Goal: Task Accomplishment & Management: Manage account settings

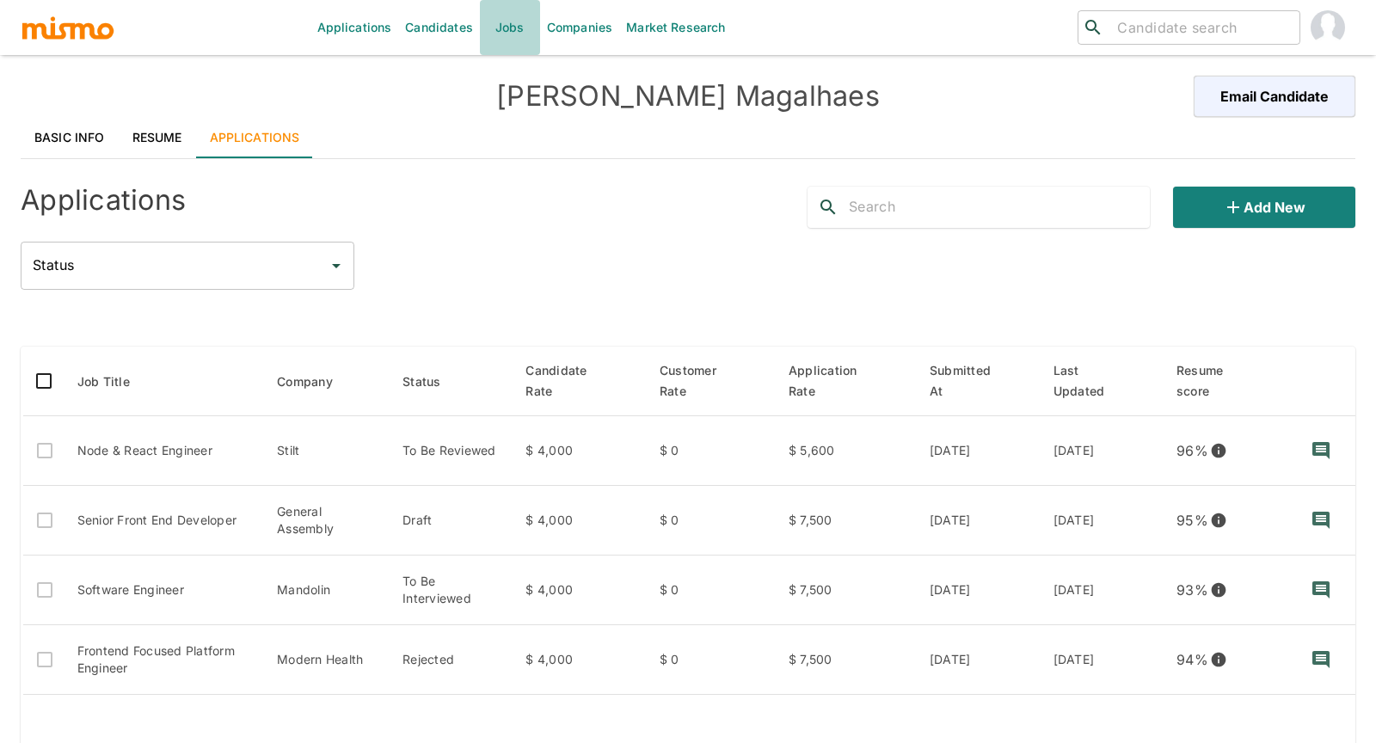
click at [531, 31] on link "Jobs" at bounding box center [510, 27] width 60 height 55
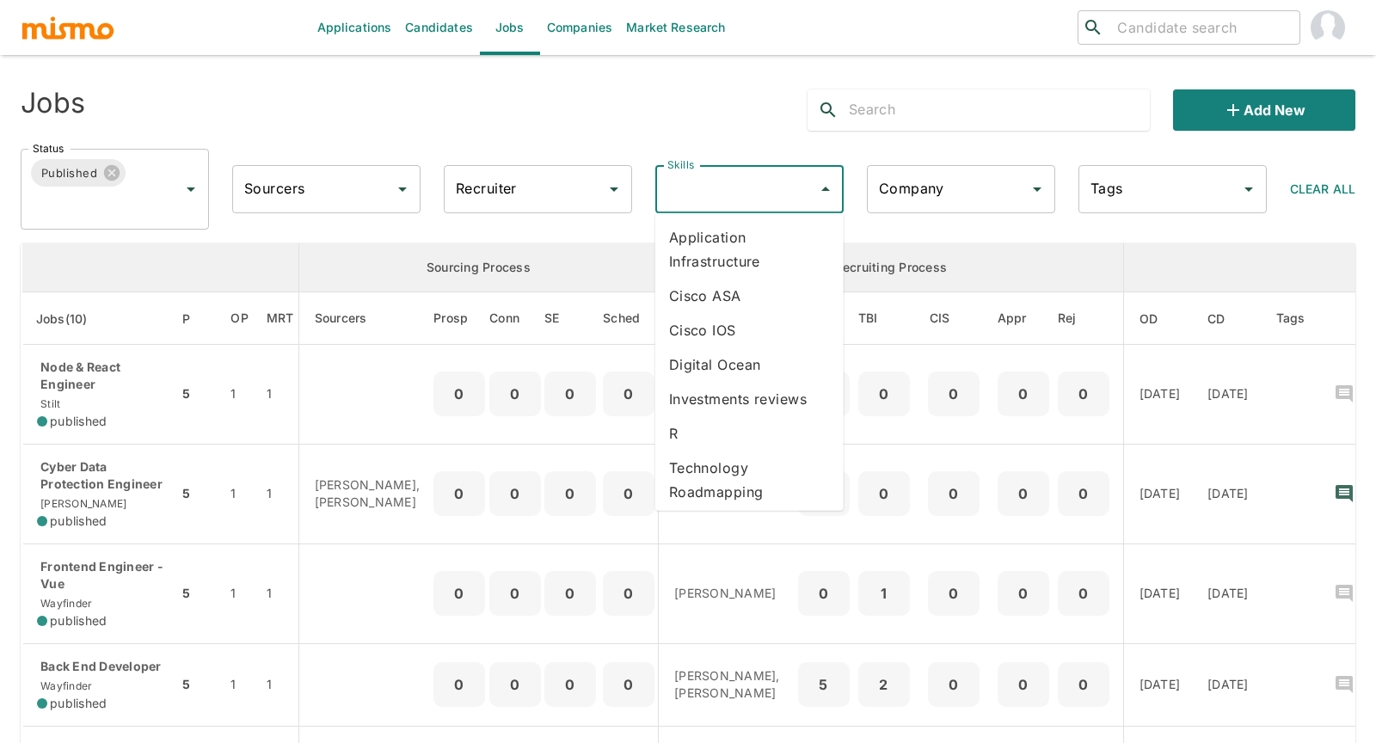
click at [711, 184] on input "Skills" at bounding box center [736, 189] width 147 height 33
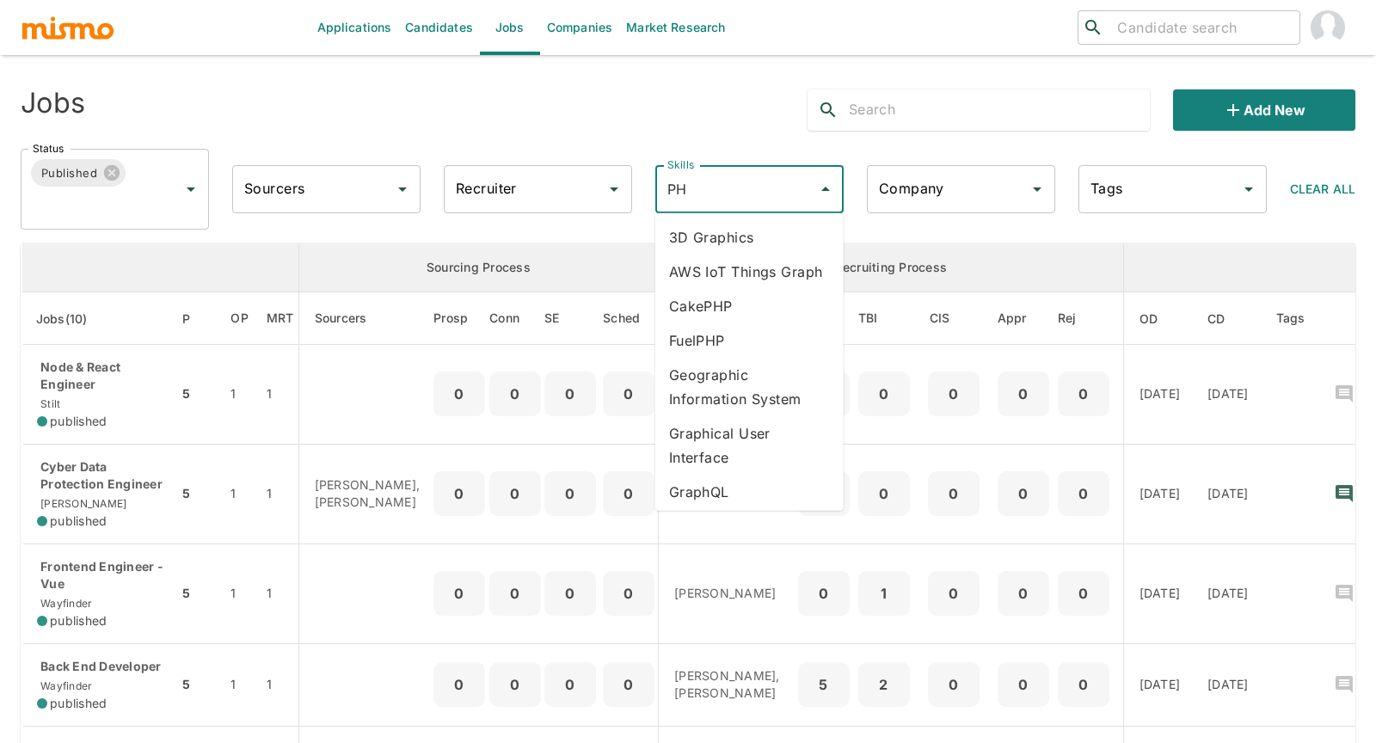
type input "PHP"
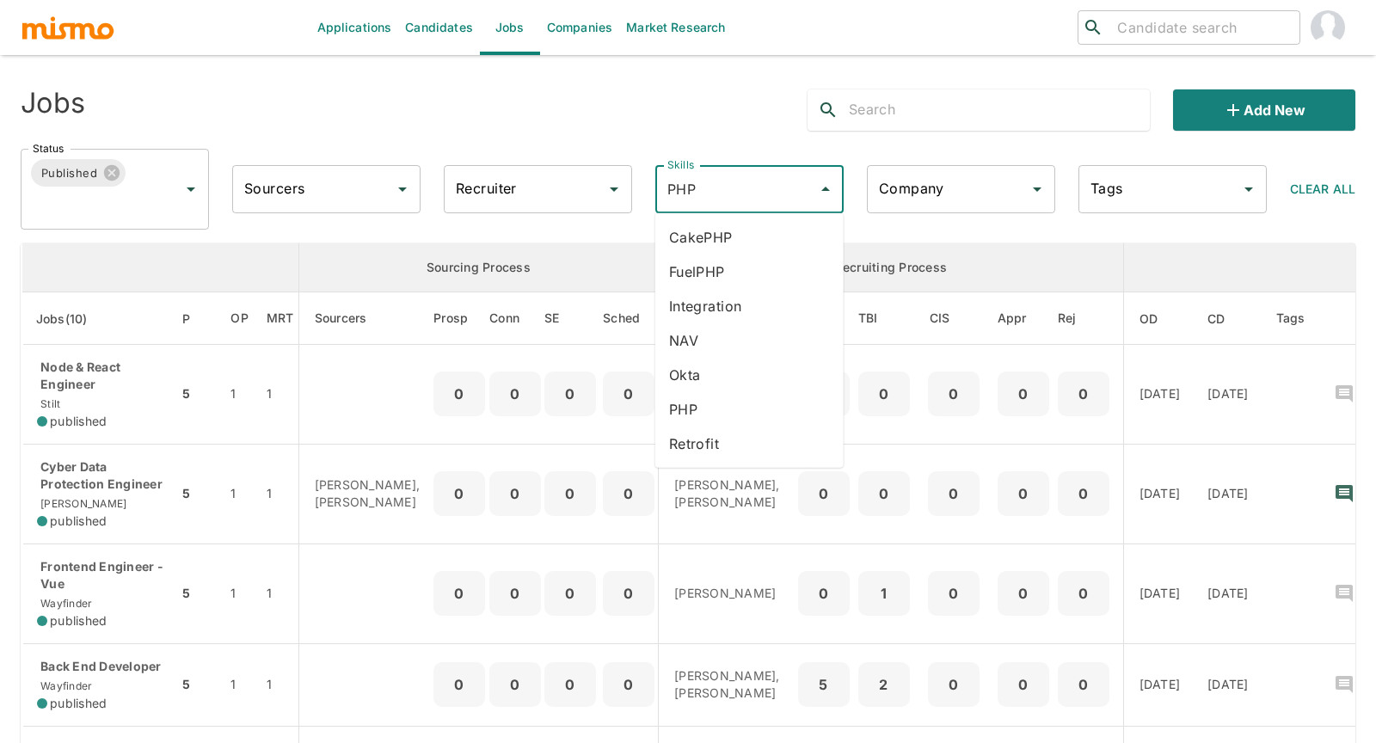
click at [723, 407] on li "PHP" at bounding box center [750, 409] width 188 height 34
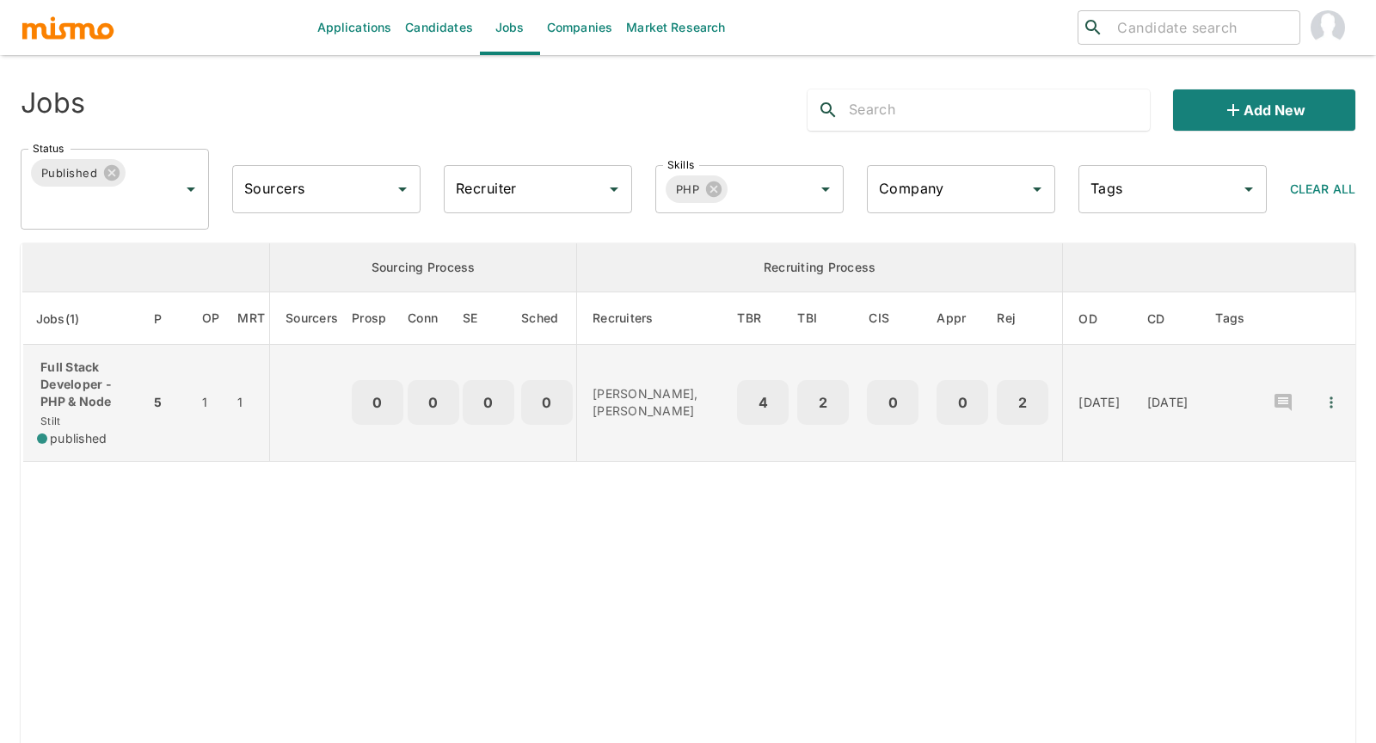
click at [97, 374] on p "Full Stack Developer - PHP & Node" at bounding box center [86, 385] width 99 height 52
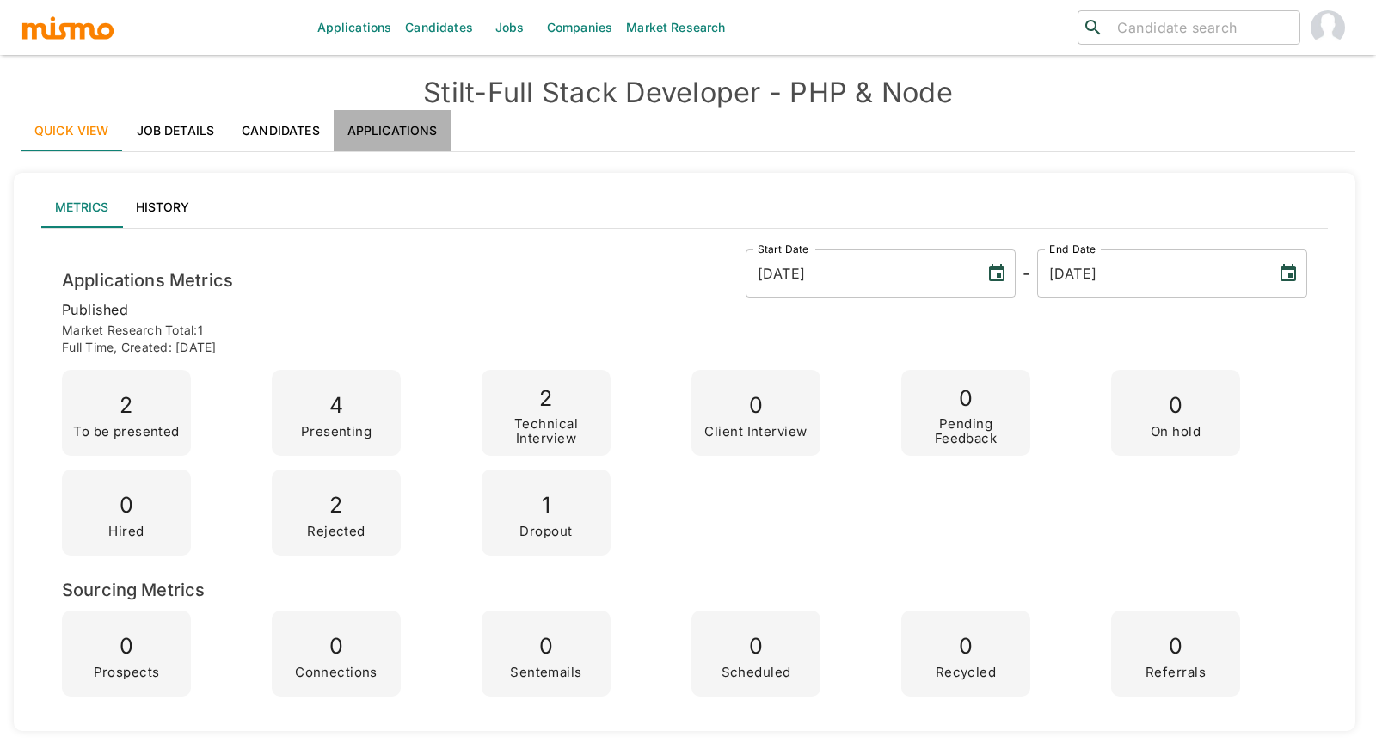
click at [365, 119] on link "Applications" at bounding box center [393, 130] width 118 height 41
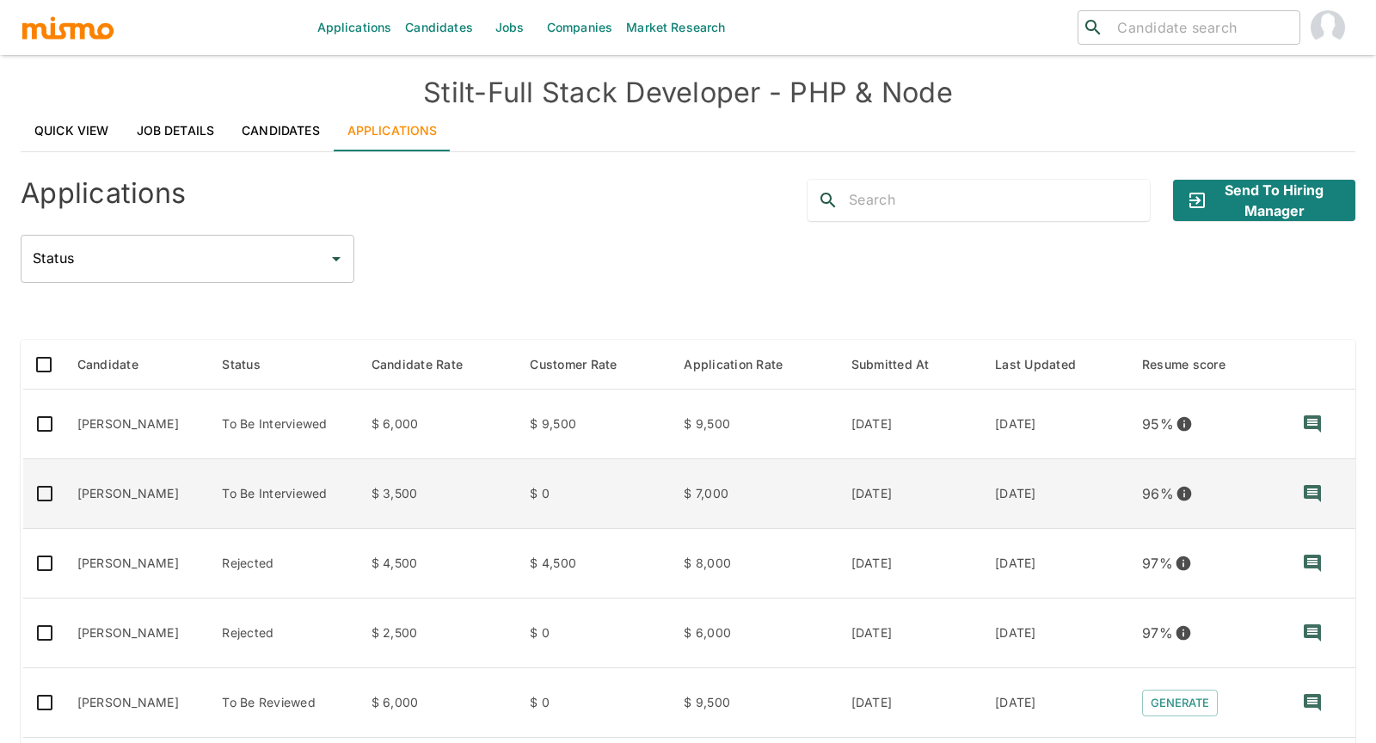
click at [129, 481] on td "Fernando Menezes Rodrigues" at bounding box center [136, 494] width 145 height 70
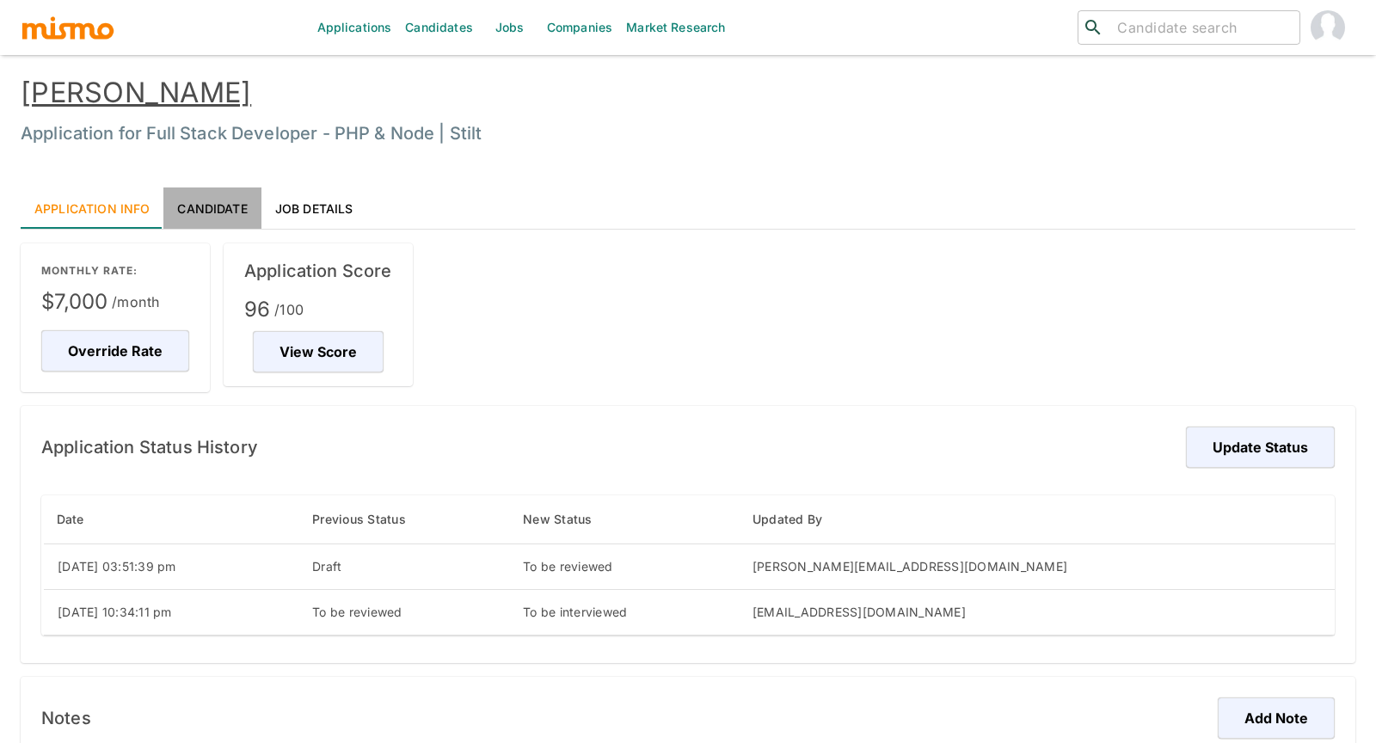
click at [224, 199] on link "Candidate" at bounding box center [211, 208] width 97 height 41
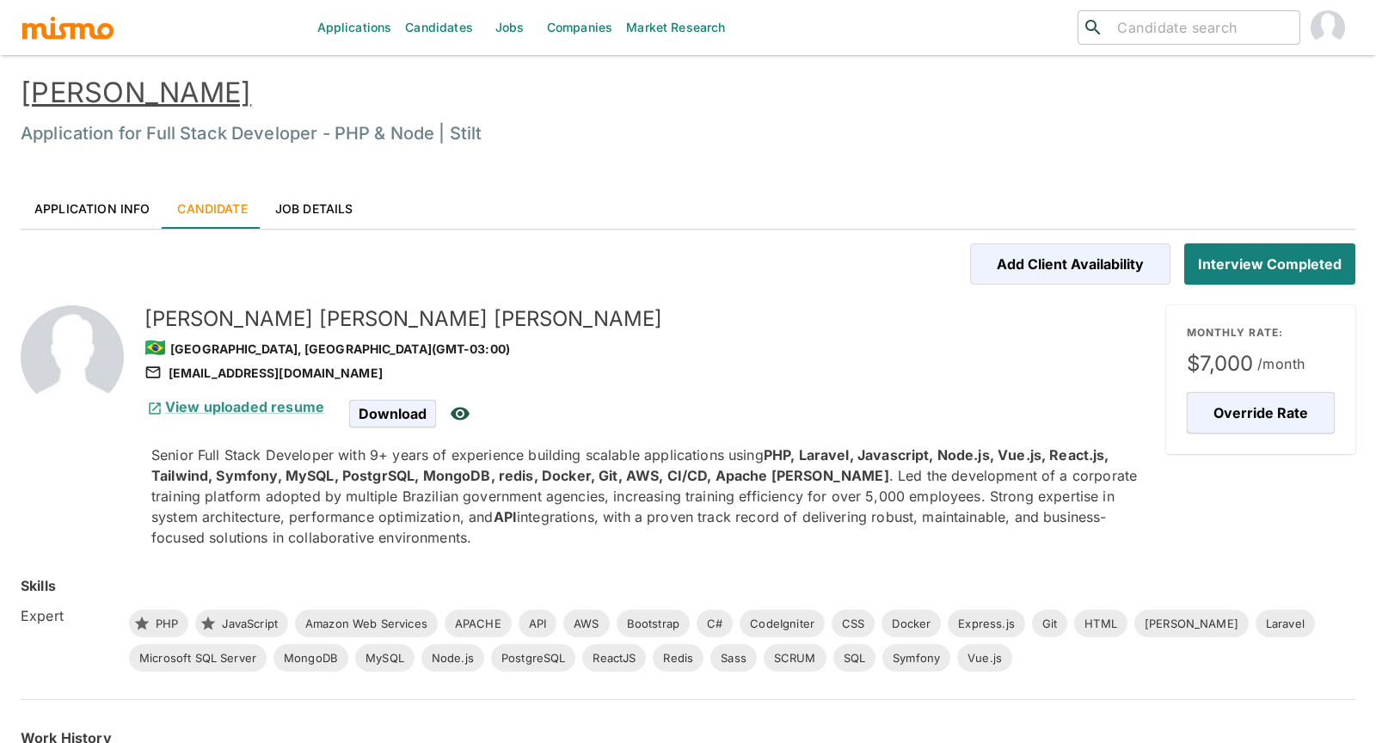
drag, startPoint x: 416, startPoint y: 377, endPoint x: 405, endPoint y: 373, distance: 12.0
click at [405, 373] on div "fernandomenezesrodrigues@gmail.com" at bounding box center [649, 373] width 1008 height 21
copy div "fernandomenezesrodrigues@gmail.com"
